Goal: Task Accomplishment & Management: Manage account settings

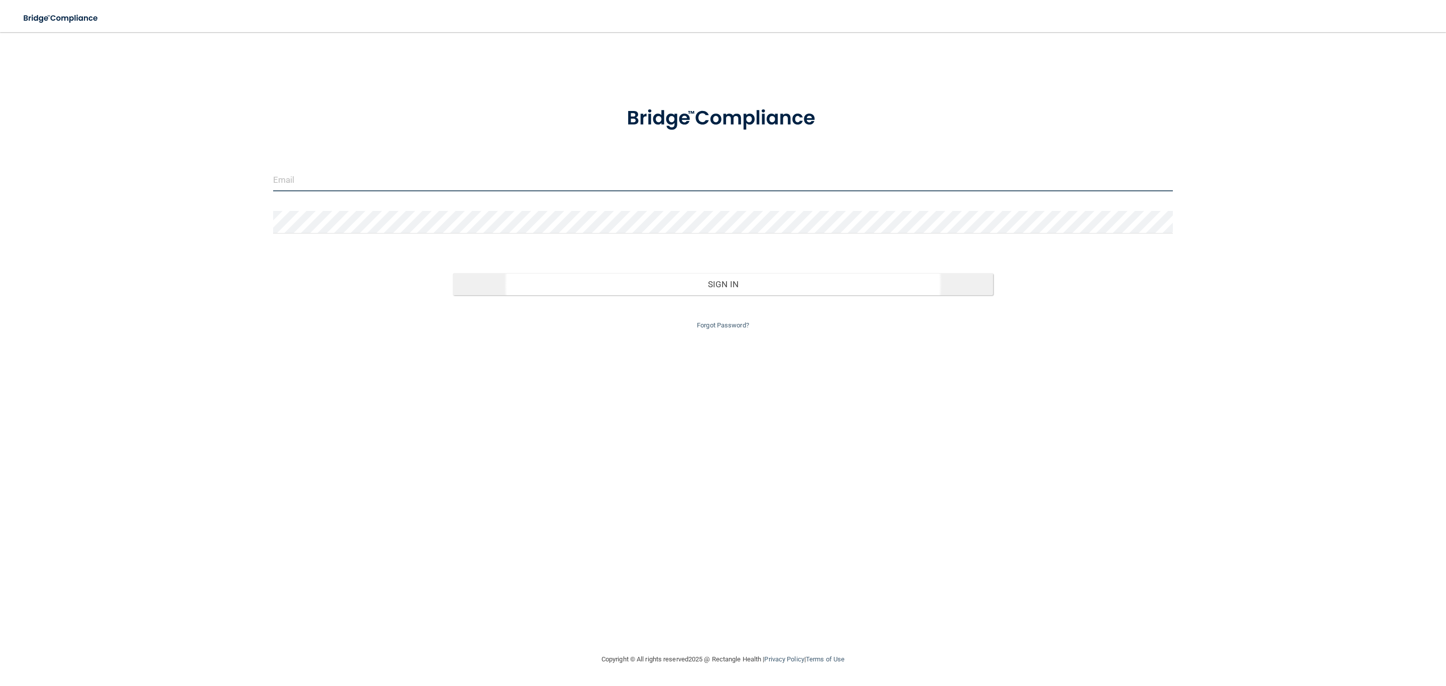
type input "[EMAIL_ADDRESS][DOMAIN_NAME]"
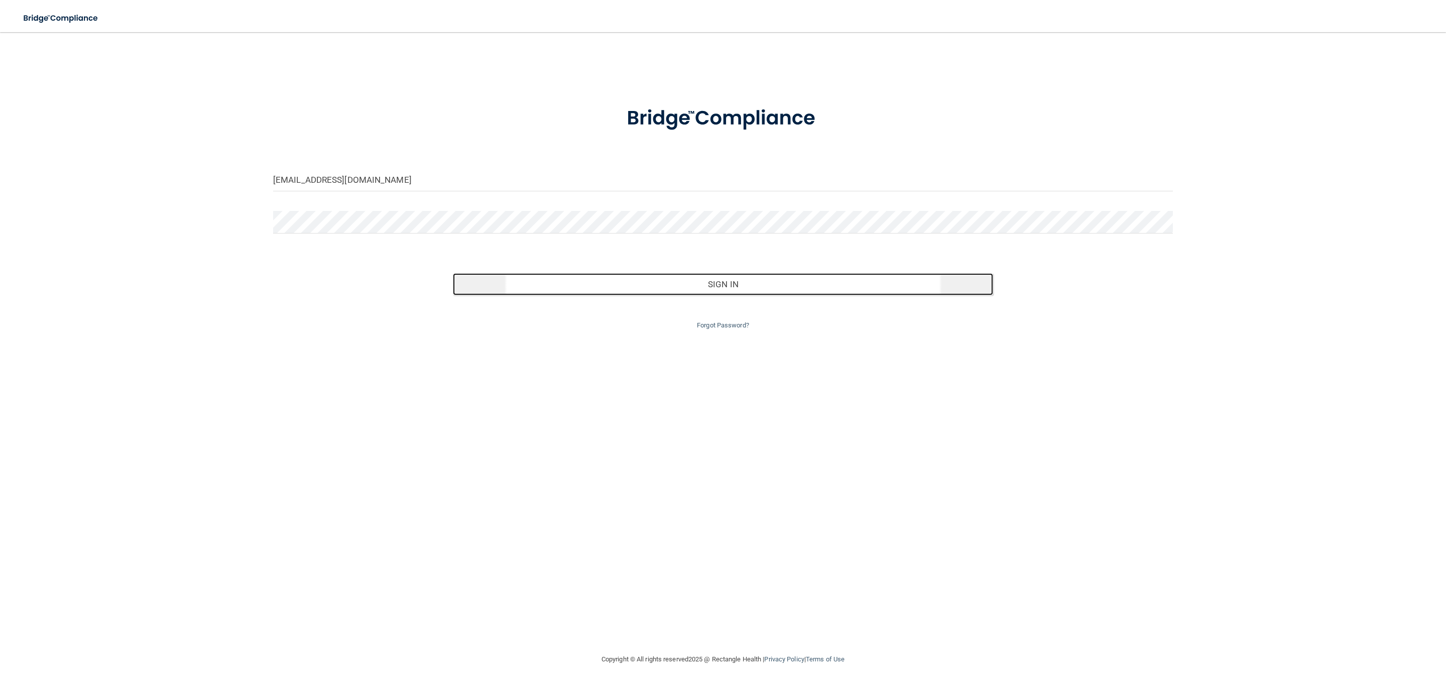
click at [643, 276] on button "Sign In" at bounding box center [723, 284] width 540 height 22
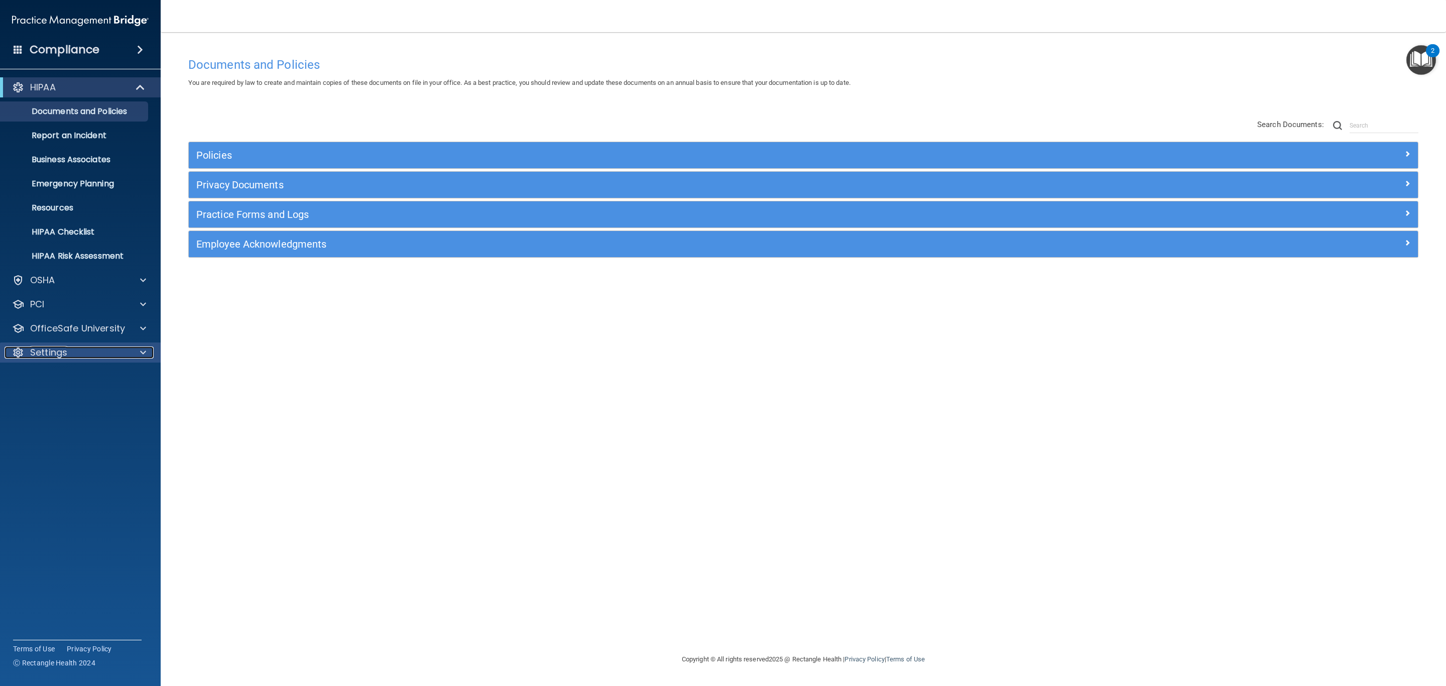
click at [116, 346] on div "Settings" at bounding box center [67, 352] width 124 height 12
click at [101, 401] on p "My Users" at bounding box center [75, 401] width 137 height 10
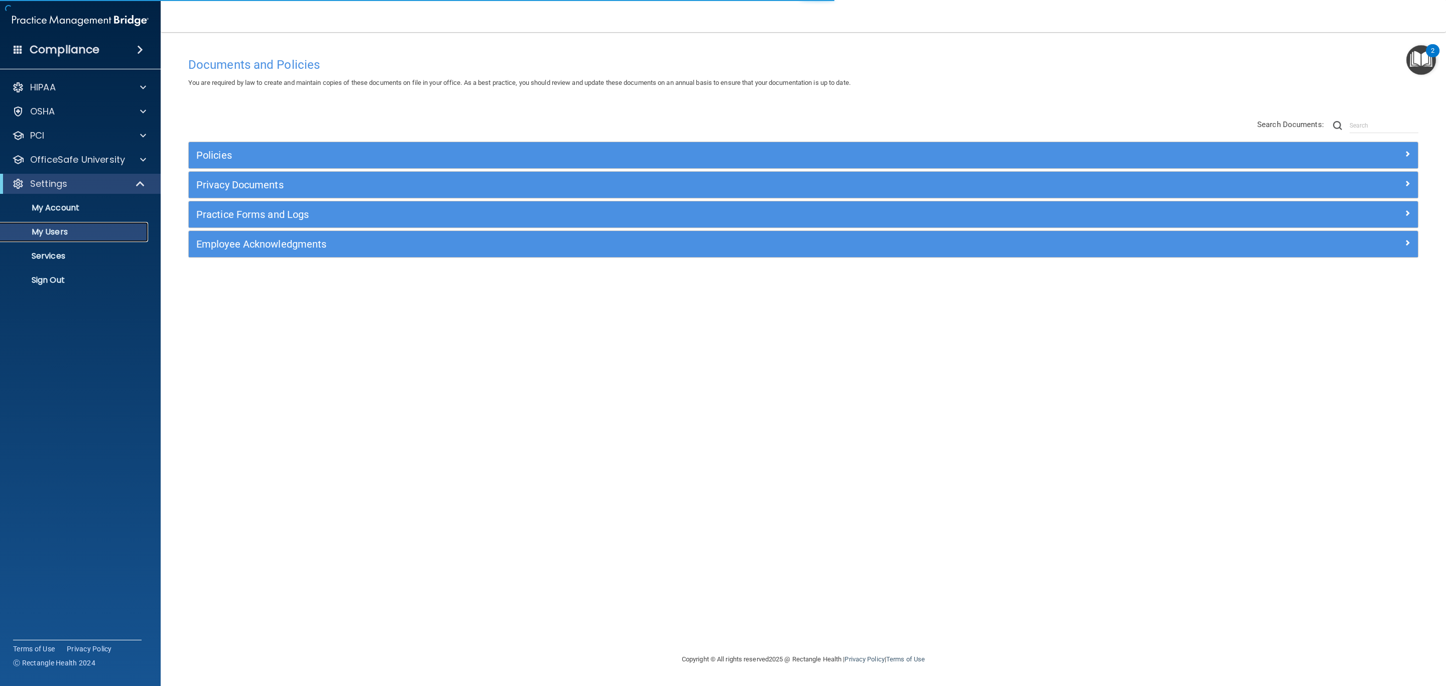
select select "20"
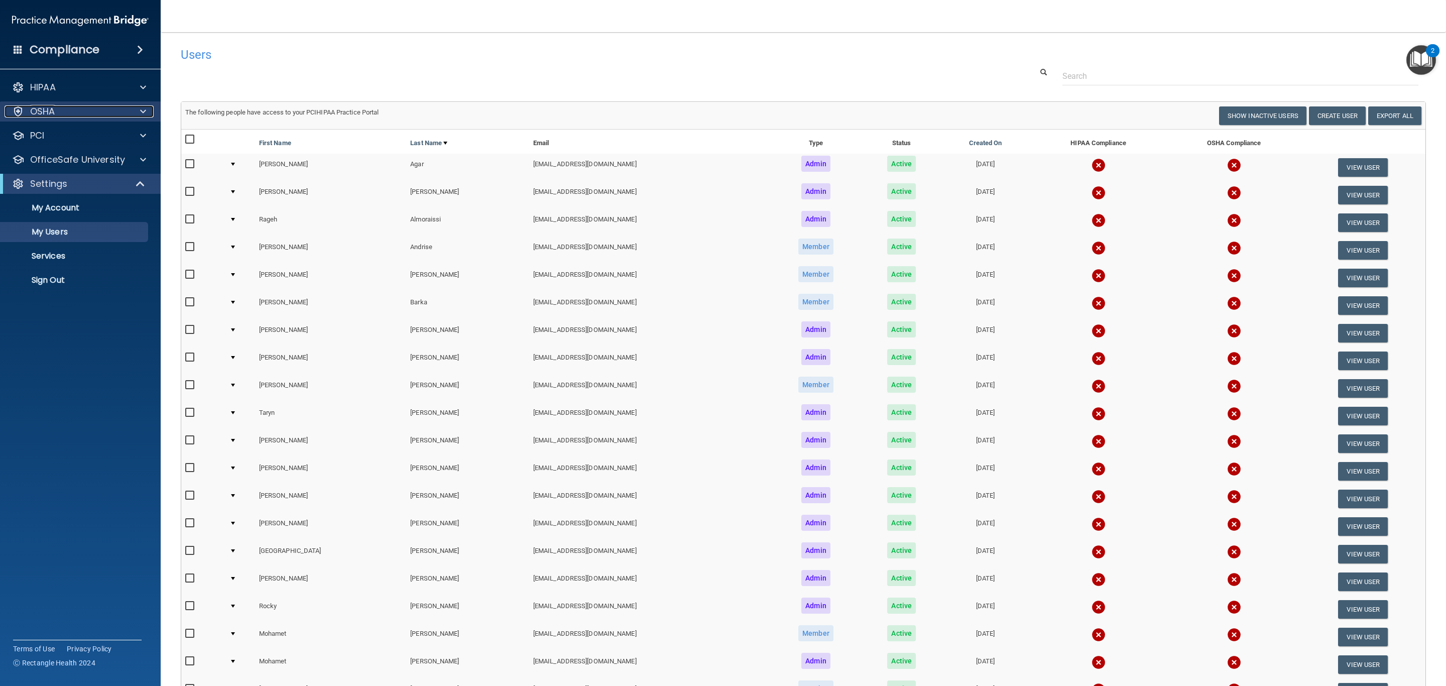
click at [84, 110] on div "OSHA" at bounding box center [67, 111] width 124 height 12
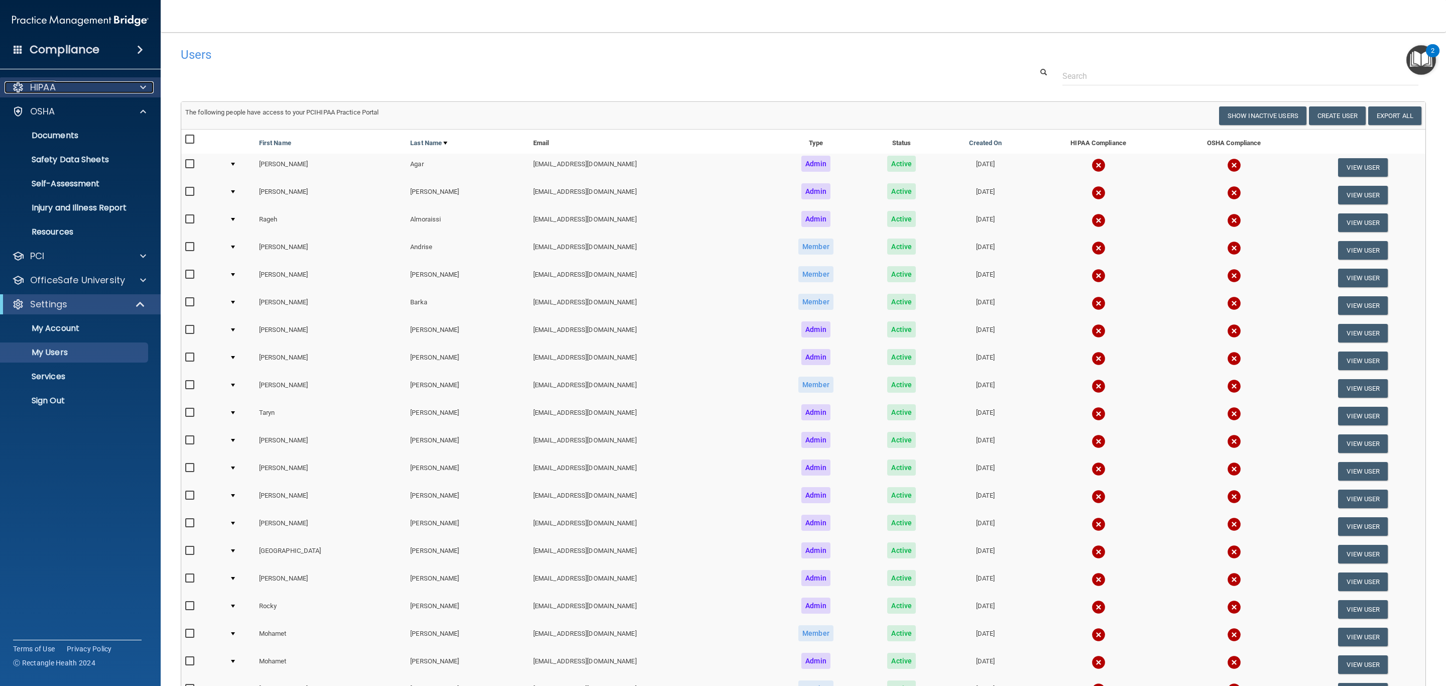
click at [93, 83] on div "HIPAA" at bounding box center [67, 87] width 124 height 12
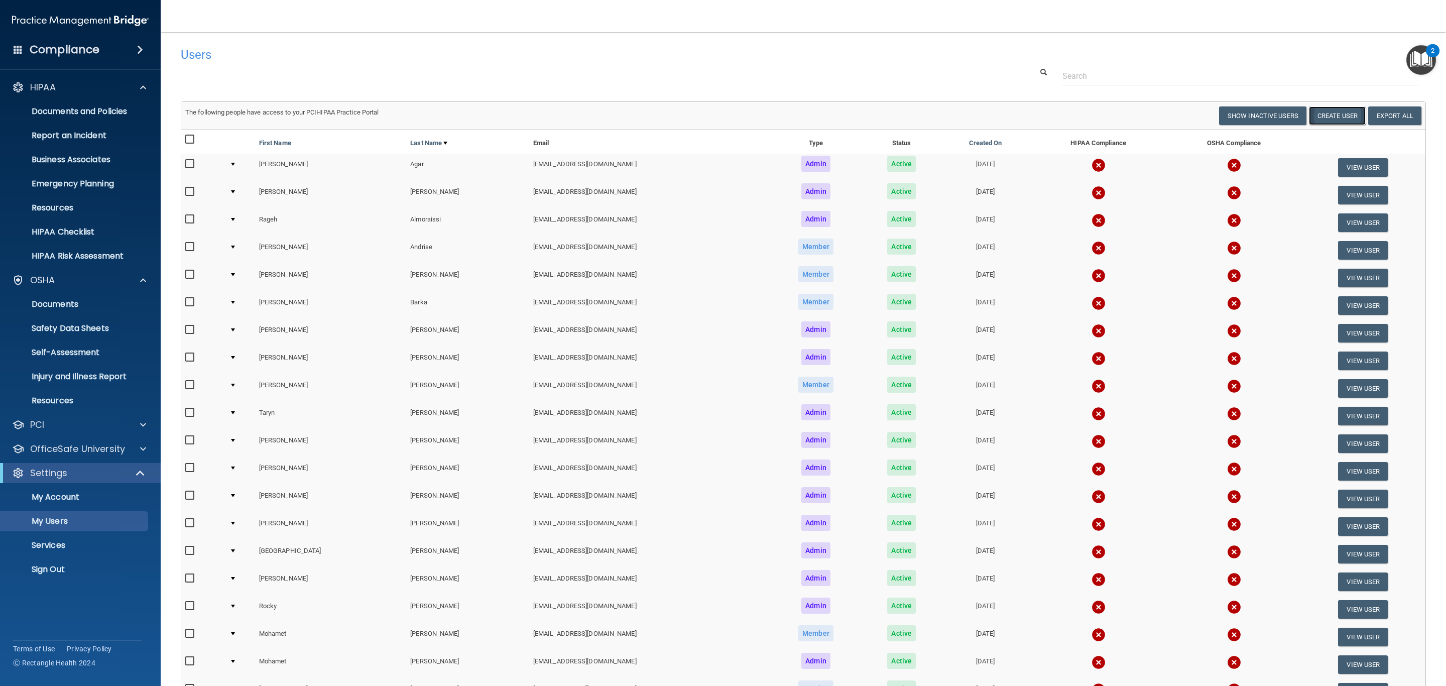
click at [1320, 118] on button "Create User" at bounding box center [1337, 115] width 57 height 19
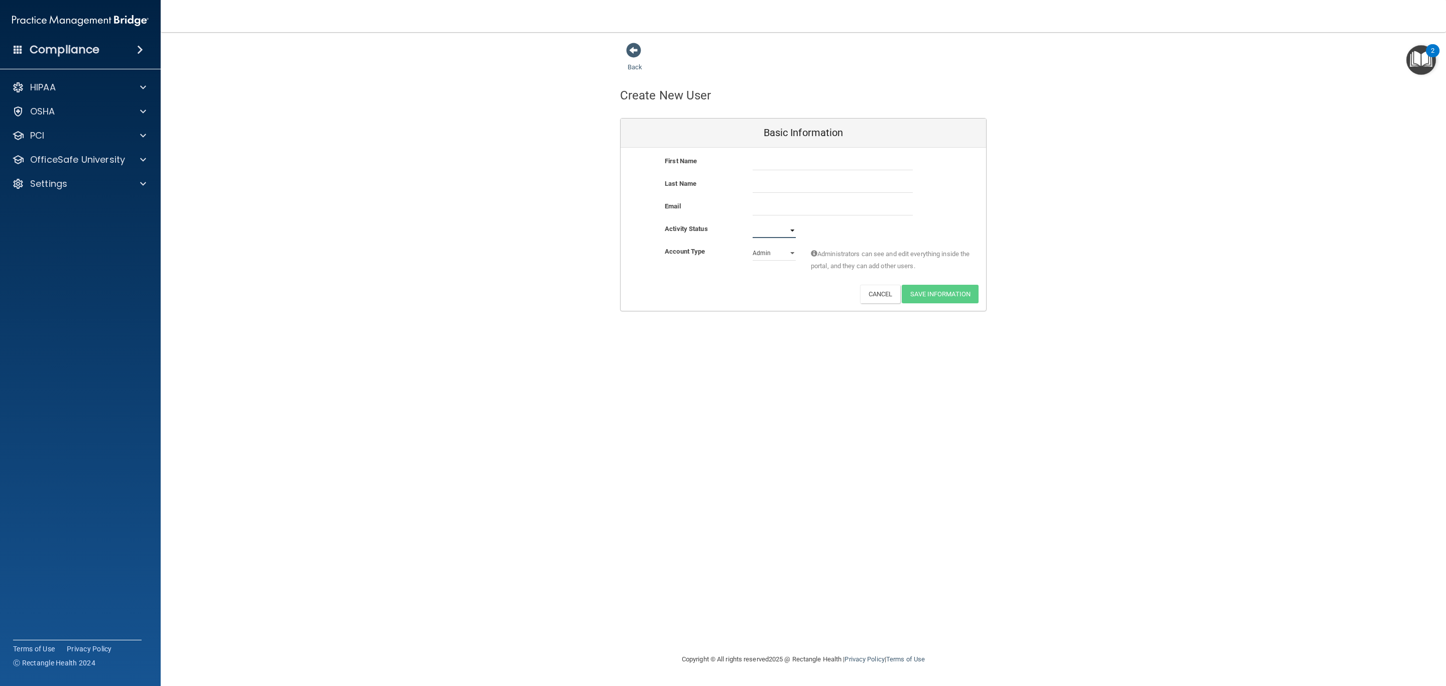
click at [784, 223] on select "Active Inactive" at bounding box center [773, 230] width 43 height 15
select select "active"
click at [752, 223] on select "Active Inactive" at bounding box center [773, 230] width 43 height 15
click at [788, 245] on select "Admin Member" at bounding box center [773, 252] width 43 height 15
click at [100, 185] on div "Settings" at bounding box center [67, 184] width 124 height 12
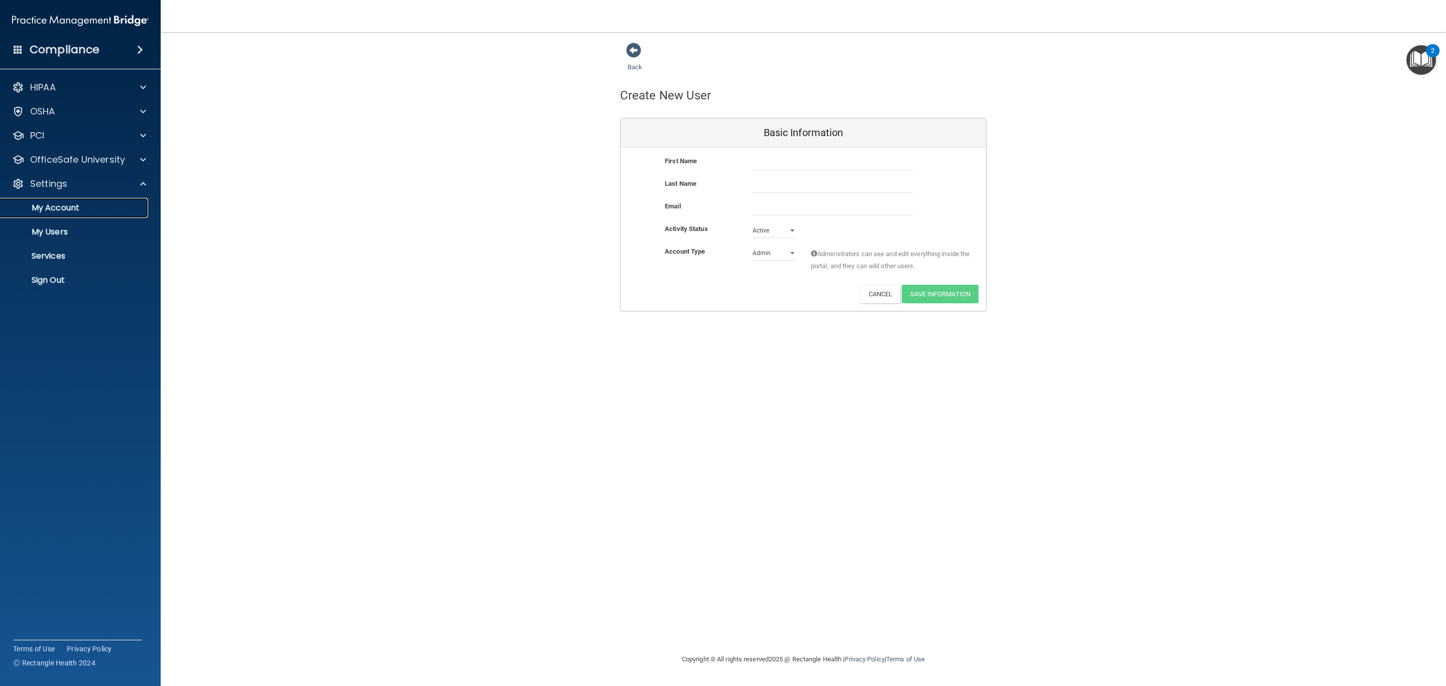
click at [106, 207] on p "My Account" at bounding box center [75, 208] width 137 height 10
